Goal: Complete application form: Complete application form

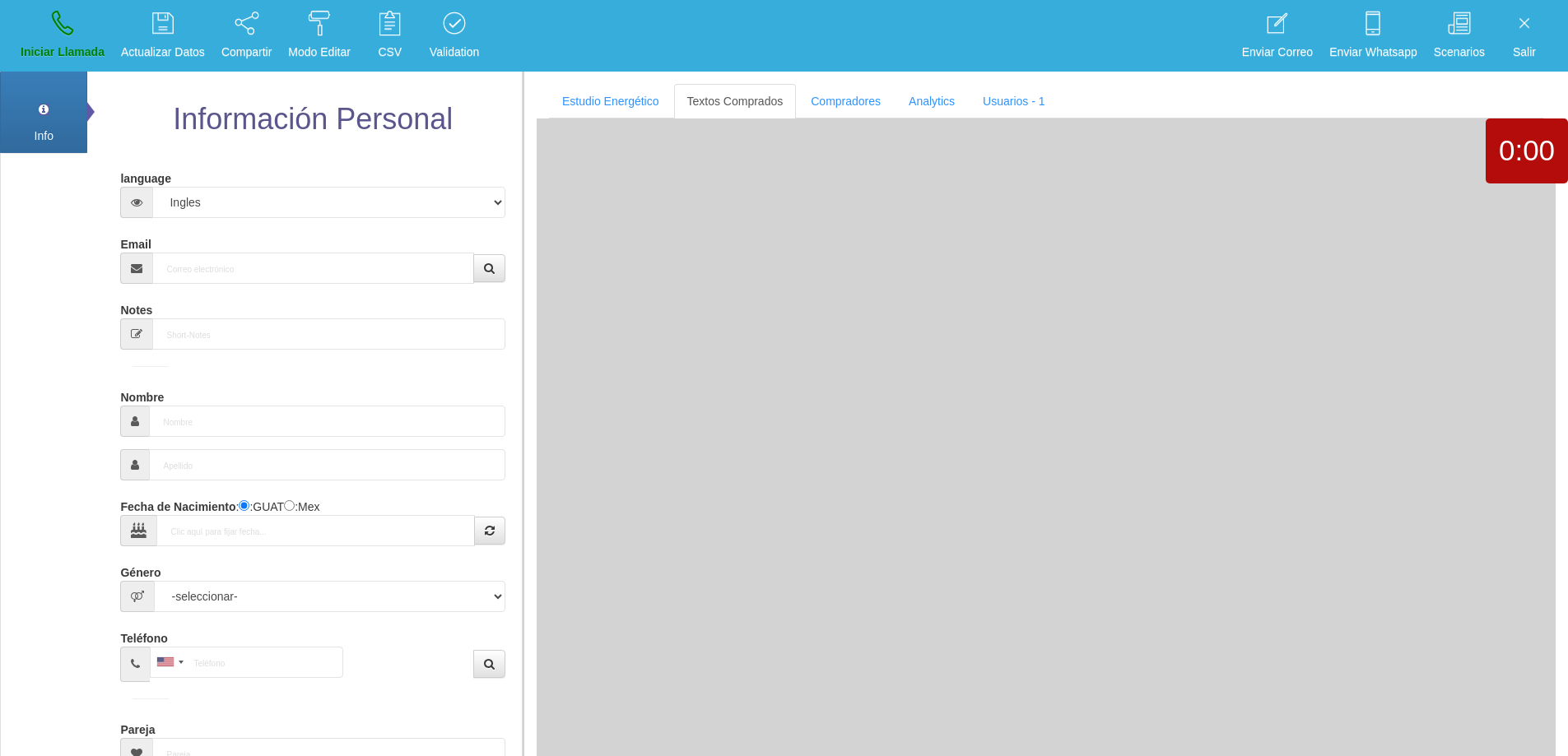
select select "4"
click at [279, 276] on input "Email" at bounding box center [313, 268] width 321 height 31
paste input "[PERSON_NAME][EMAIL_ADDRESS][PERSON_NAME][DOMAIN_NAME]"
type input "[PERSON_NAME][EMAIL_ADDRESS][PERSON_NAME][DOMAIN_NAME]"
click at [496, 274] on button "button" at bounding box center [490, 268] width 32 height 28
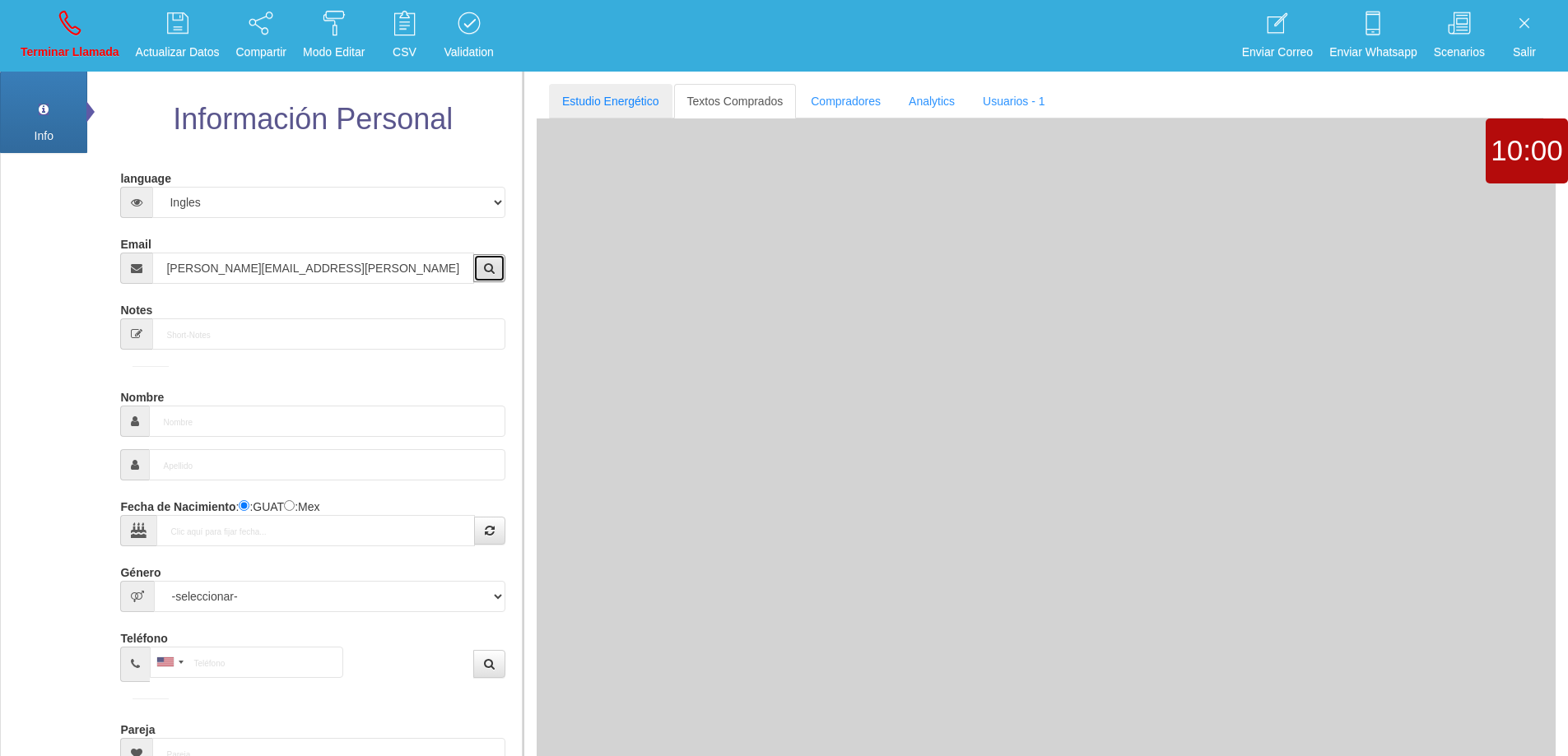
type input "14 Dic 1953"
select select
type input "Buen Comprador"
type input "[PERSON_NAME]"
select select "2"
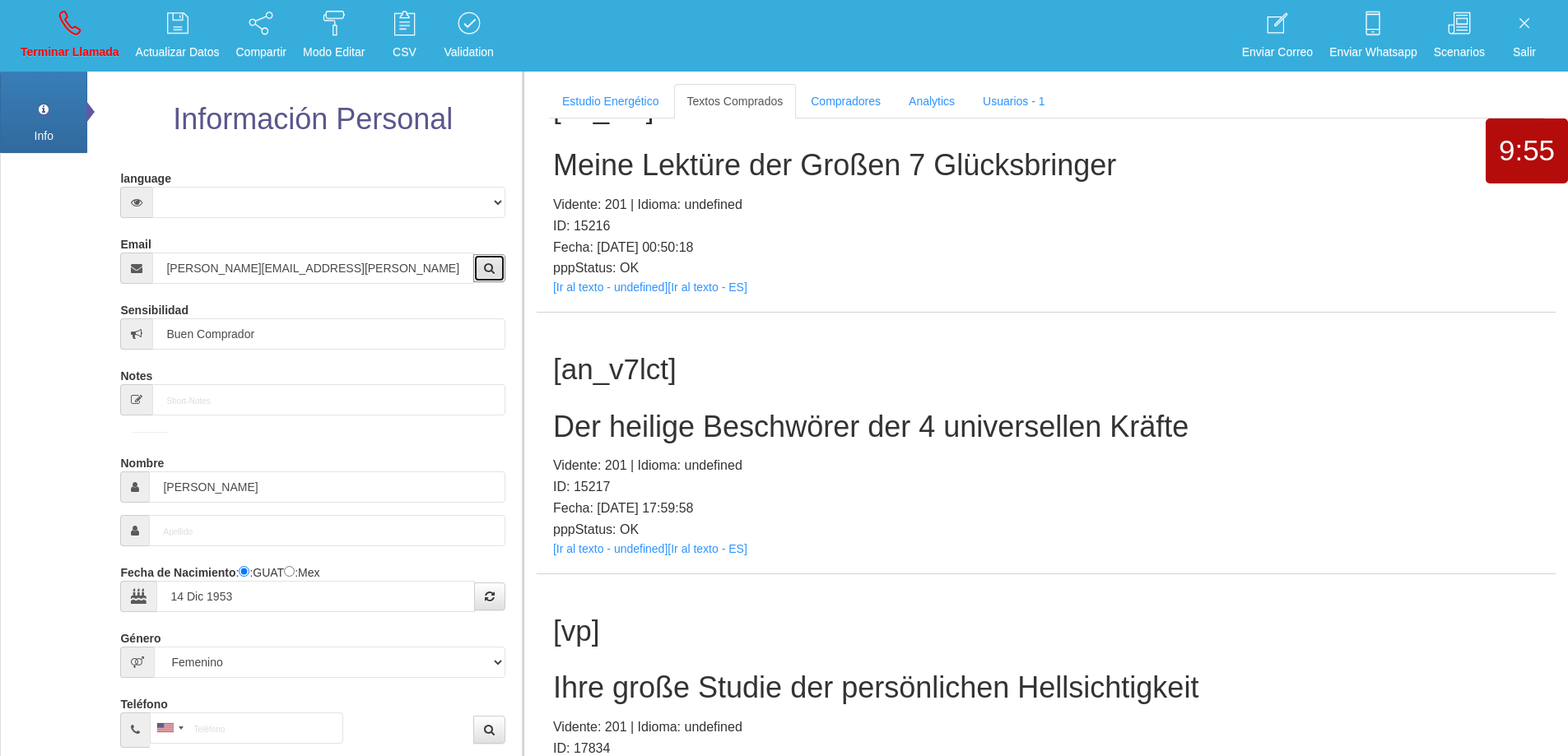
scroll to position [1152, 0]
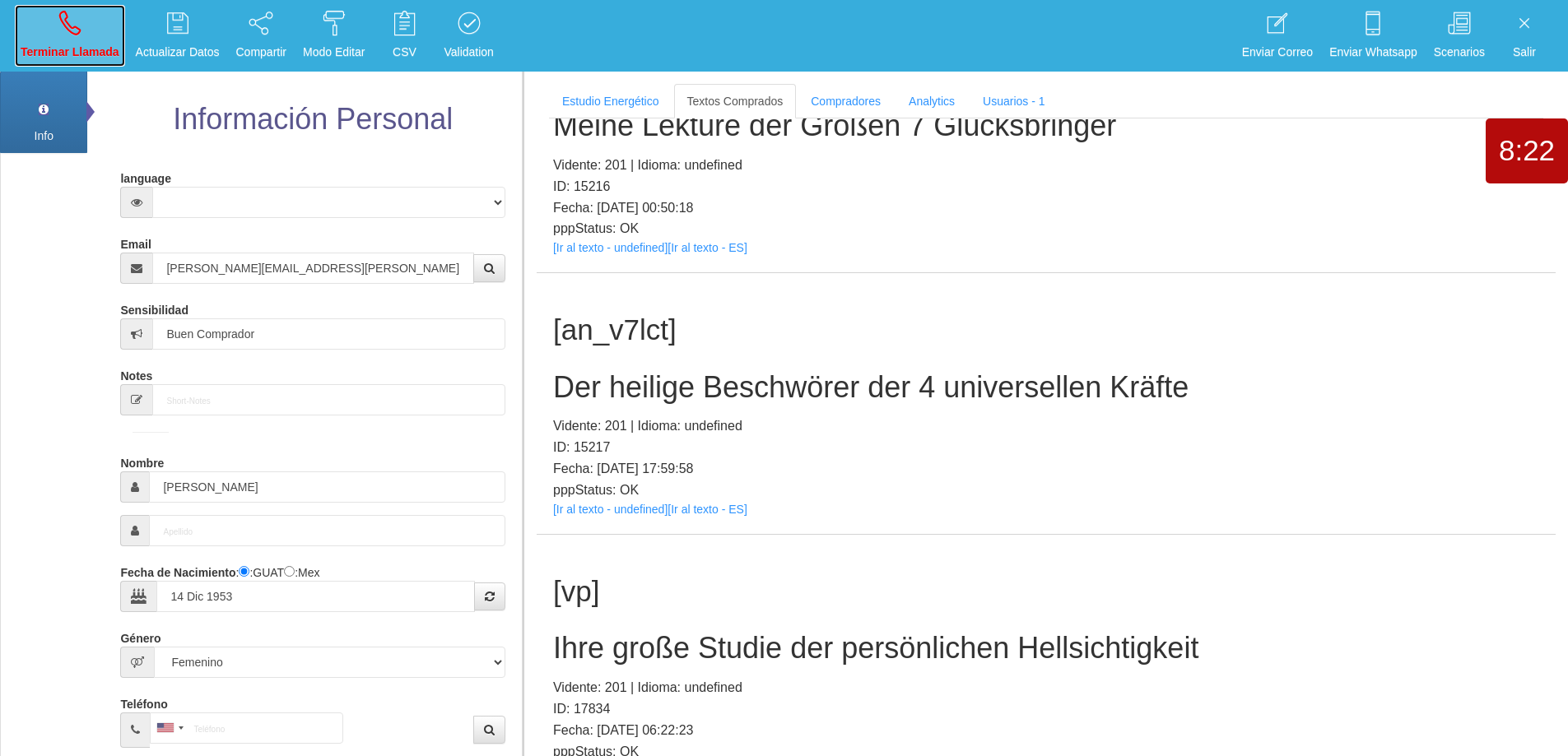
click at [65, 37] on link "Terminar Llamada" at bounding box center [69, 36] width 110 height 62
select select "0"
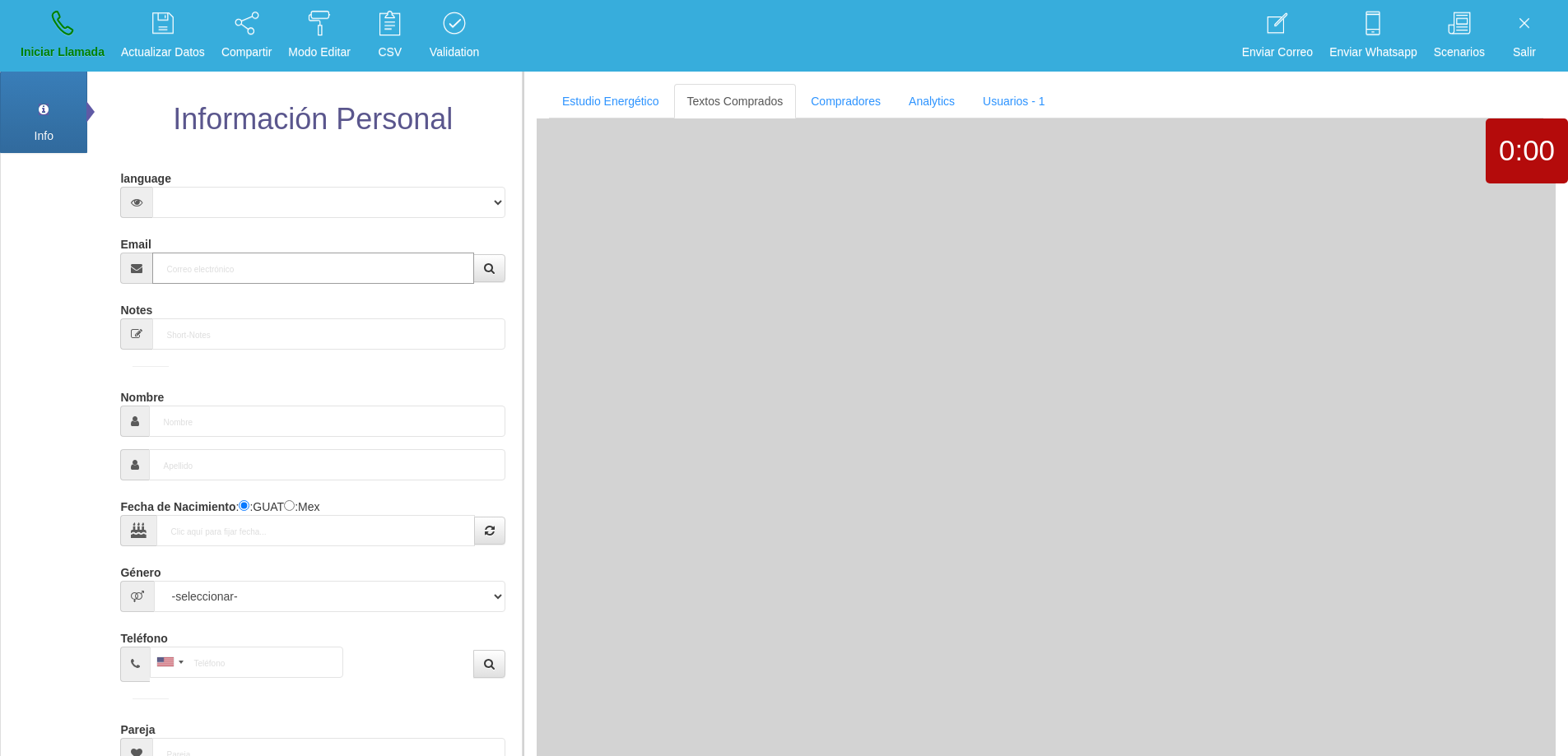
click at [277, 273] on input "Email" at bounding box center [313, 268] width 321 height 31
paste input "[EMAIL_ADDRESS][DOMAIN_NAME]"
type input "[EMAIL_ADDRESS][DOMAIN_NAME]"
type input "24 Dic 1954"
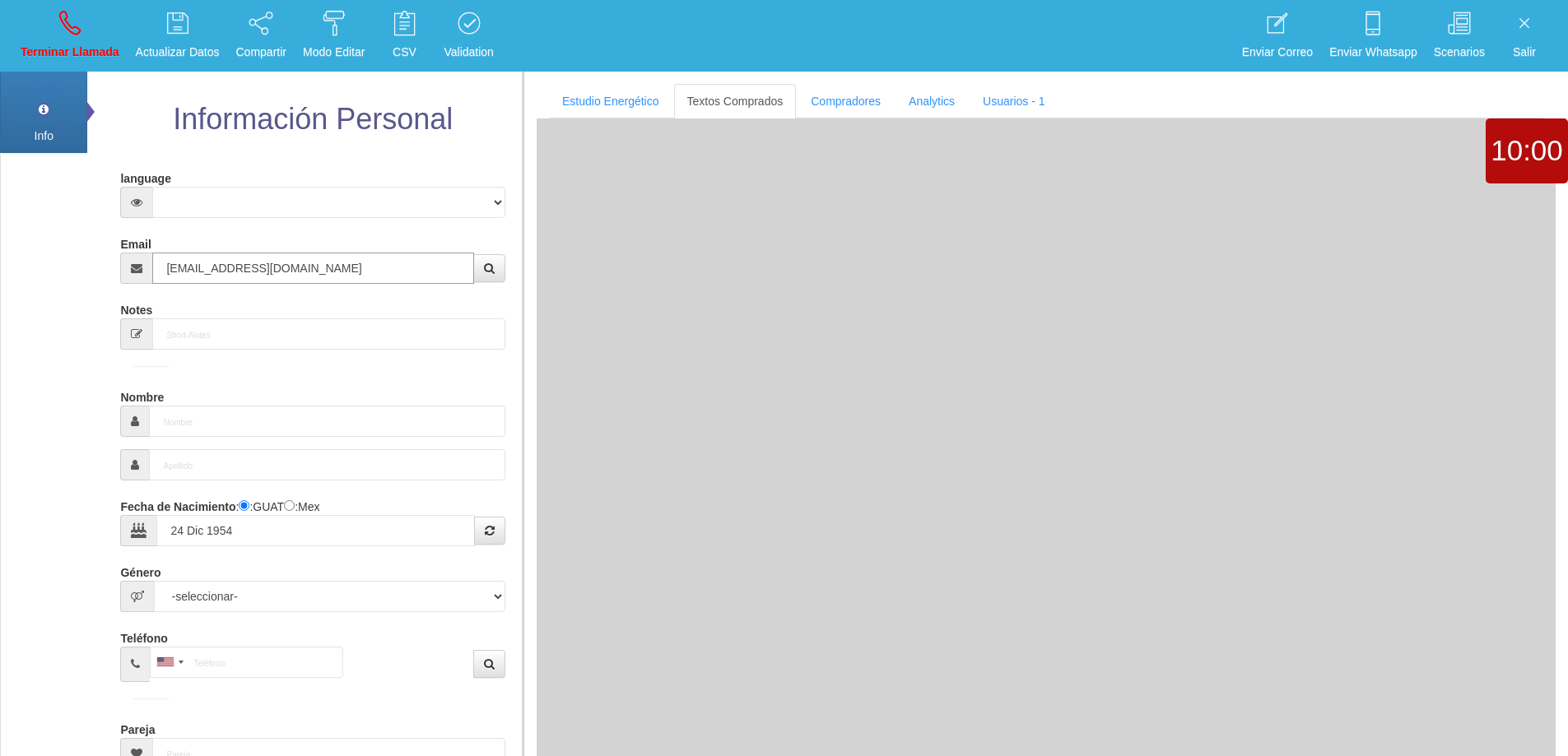
select select "1"
type input "Buen Comprador"
type input "Delfín"
select select "1"
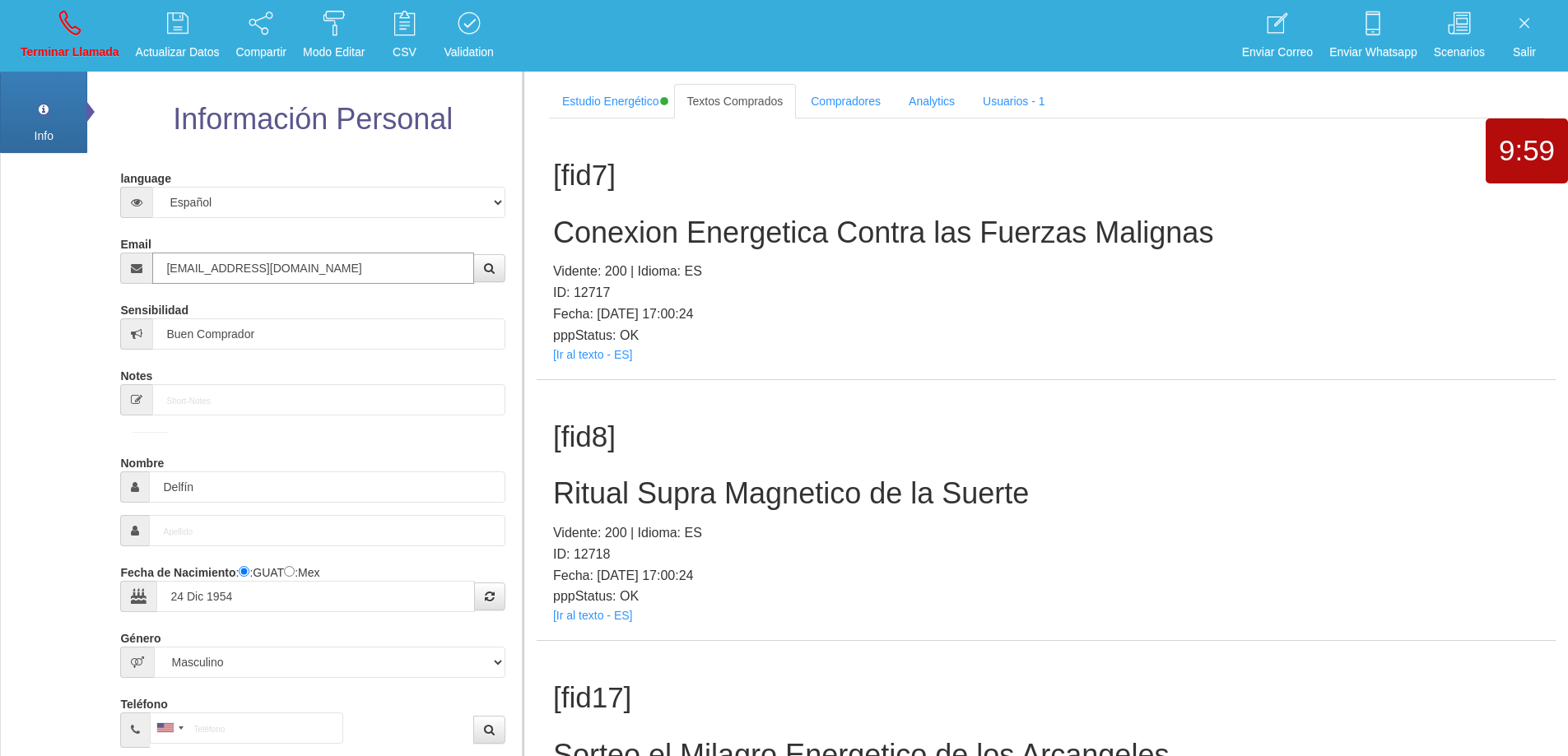
type input "[EMAIL_ADDRESS][DOMAIN_NAME]"
click at [854, 415] on div "[fid8] Ritual Supra Magnetico de la Suerte Vidente: 200 | Idioma: ES ID: 12718 …" at bounding box center [1046, 510] width 1019 height 261
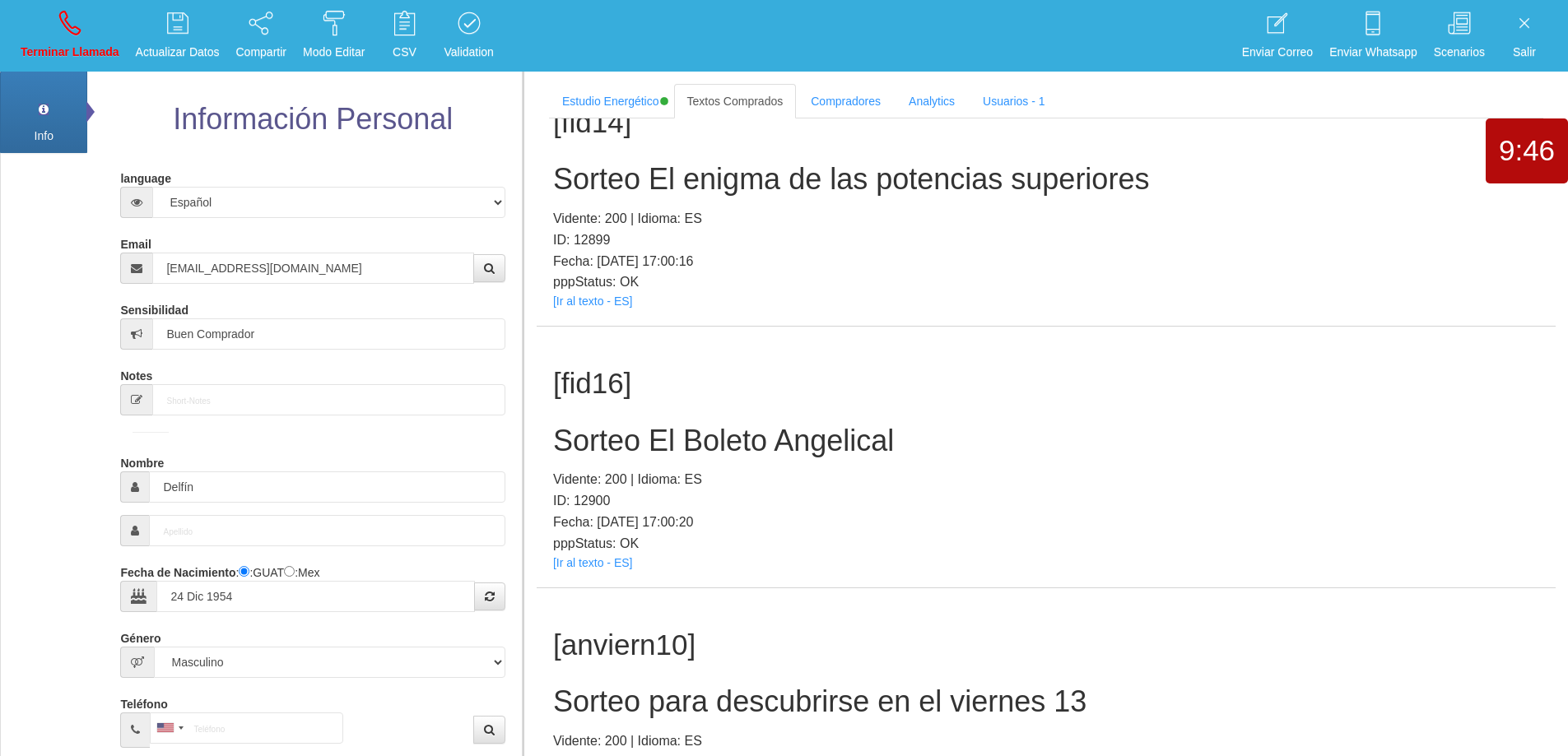
scroll to position [91, 0]
